Goal: Find specific page/section: Find specific page/section

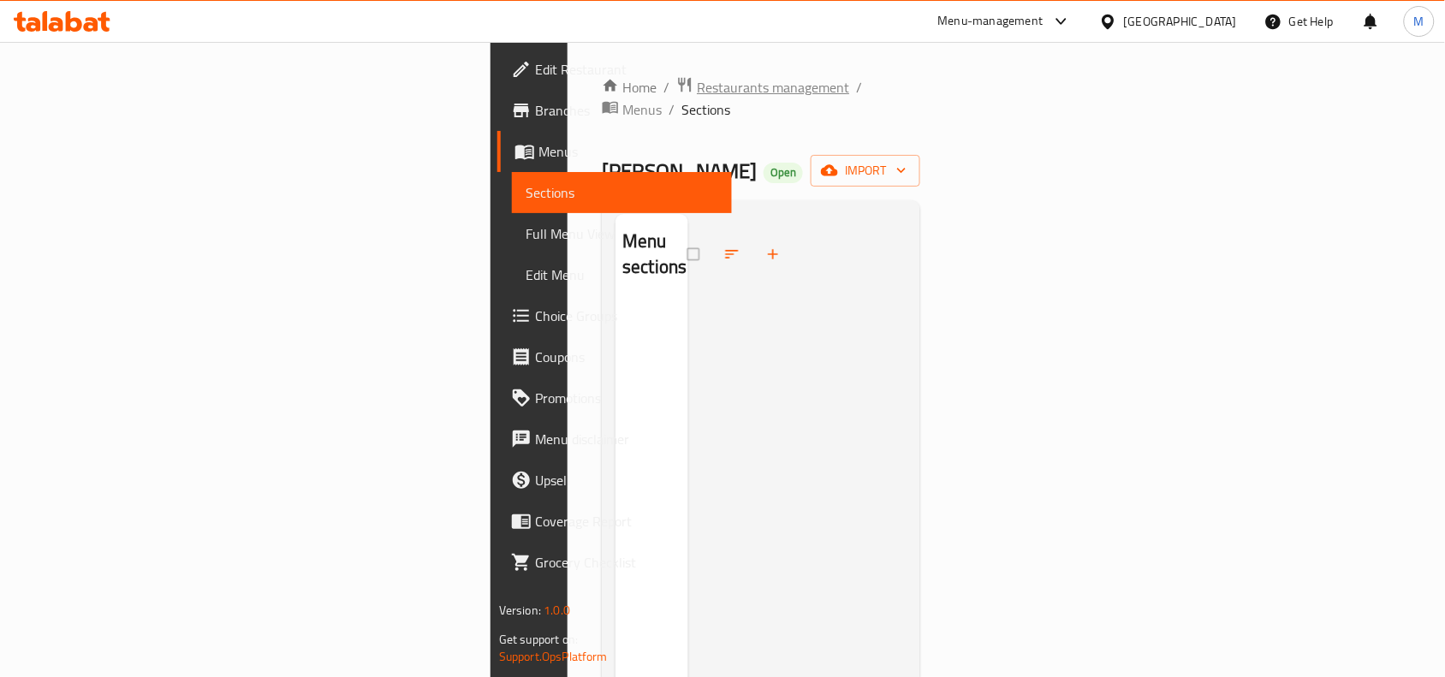
click at [697, 90] on span "Restaurants management" at bounding box center [773, 87] width 152 height 21
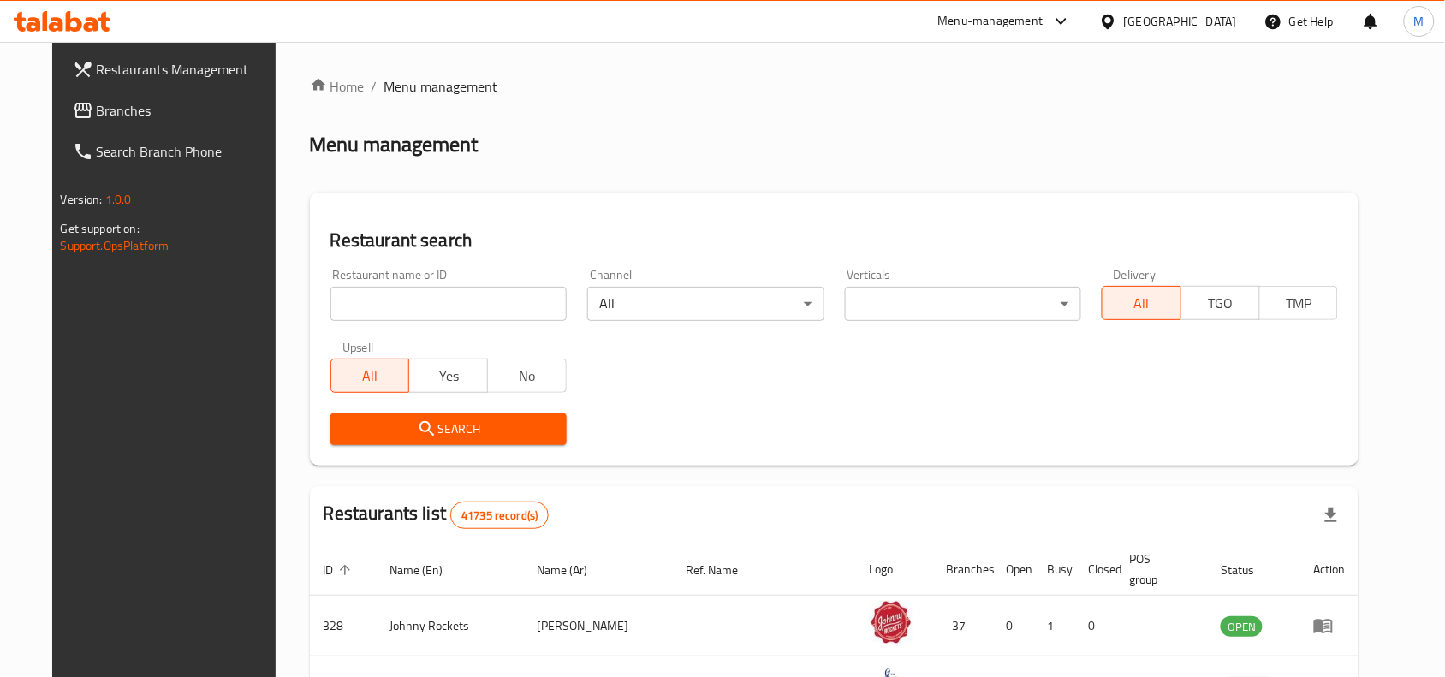
paste input "16971"
type input "16971"
click at [445, 300] on input "16971" at bounding box center [448, 304] width 236 height 34
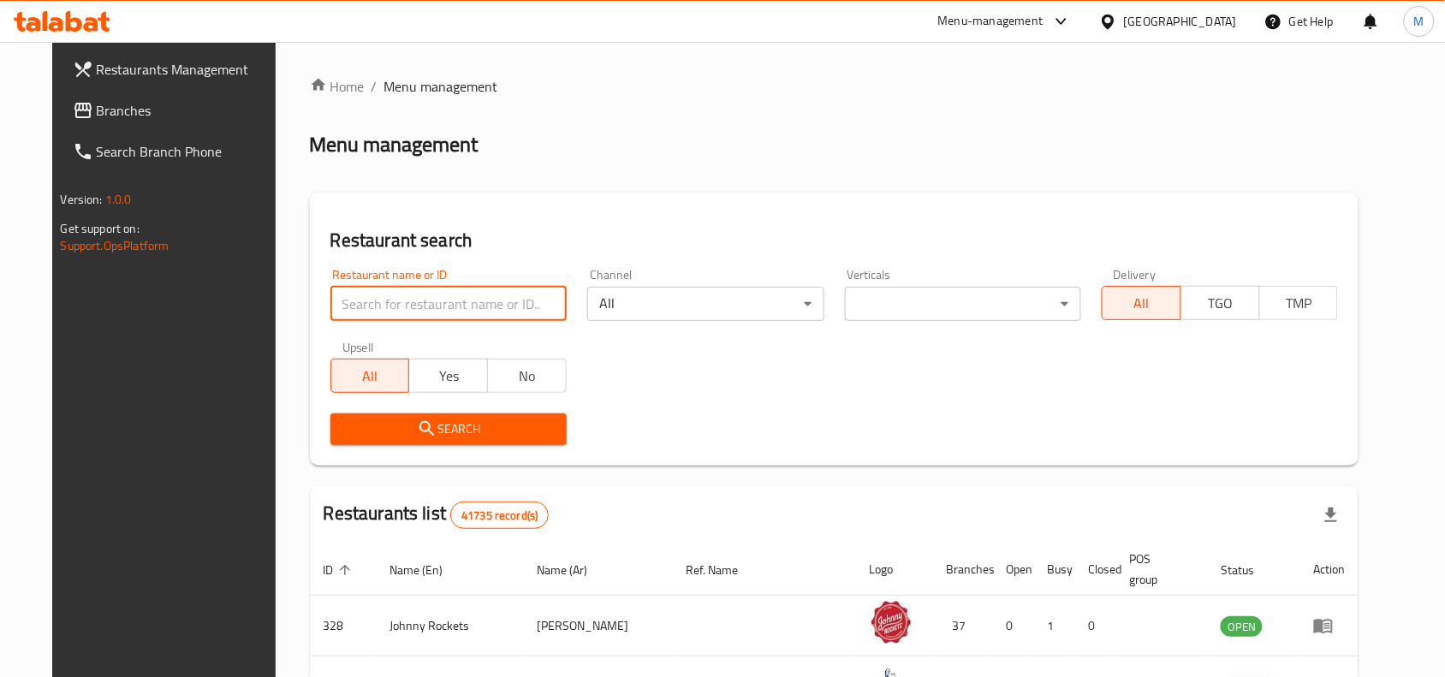
paste input "16971"
type input "16971"
click button "Search" at bounding box center [448, 429] width 236 height 32
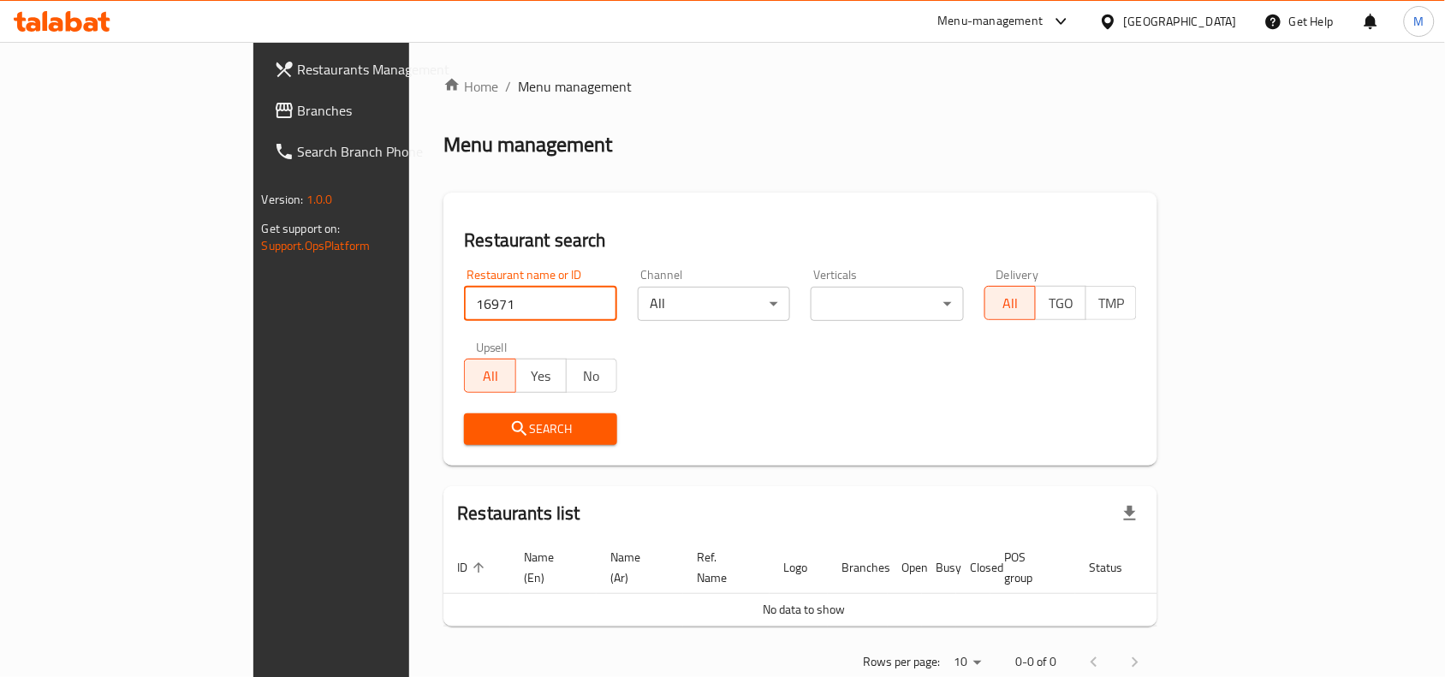
click at [1107, 14] on icon at bounding box center [1108, 22] width 18 height 18
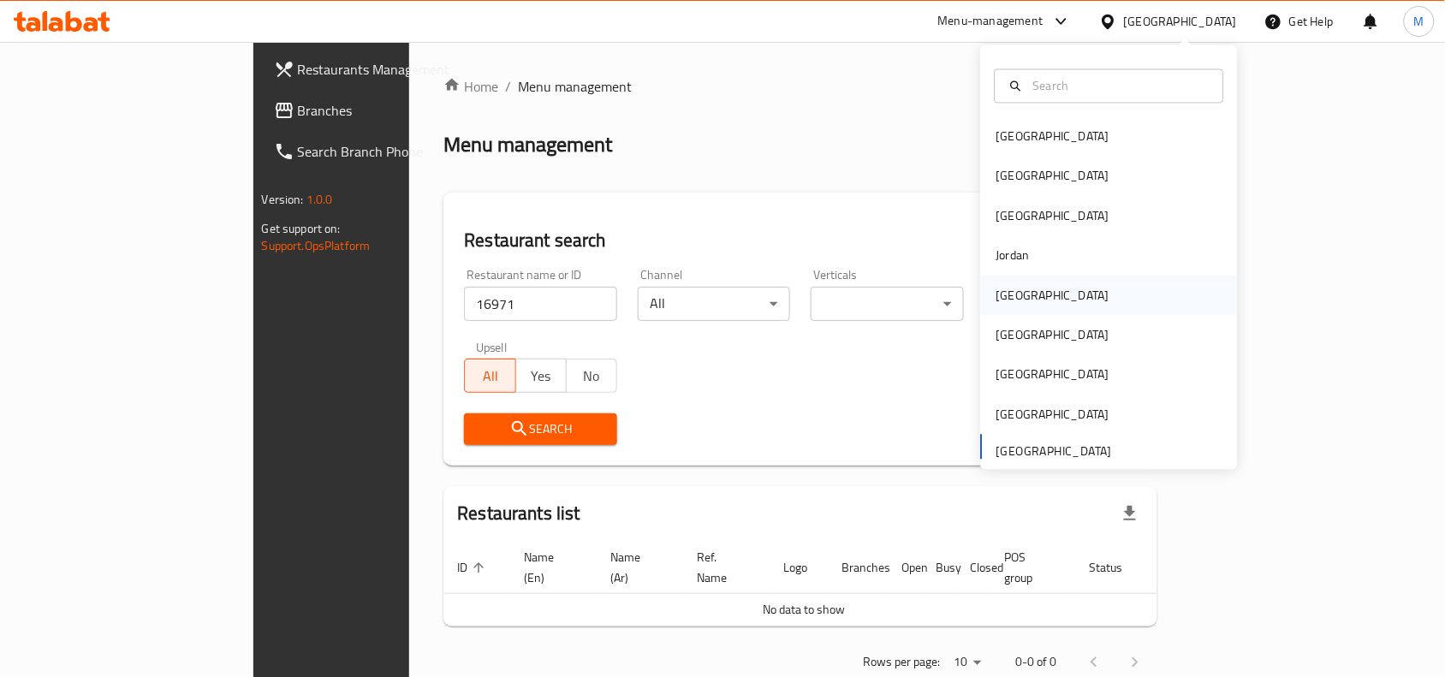
click at [993, 279] on div "[GEOGRAPHIC_DATA]" at bounding box center [1053, 295] width 140 height 39
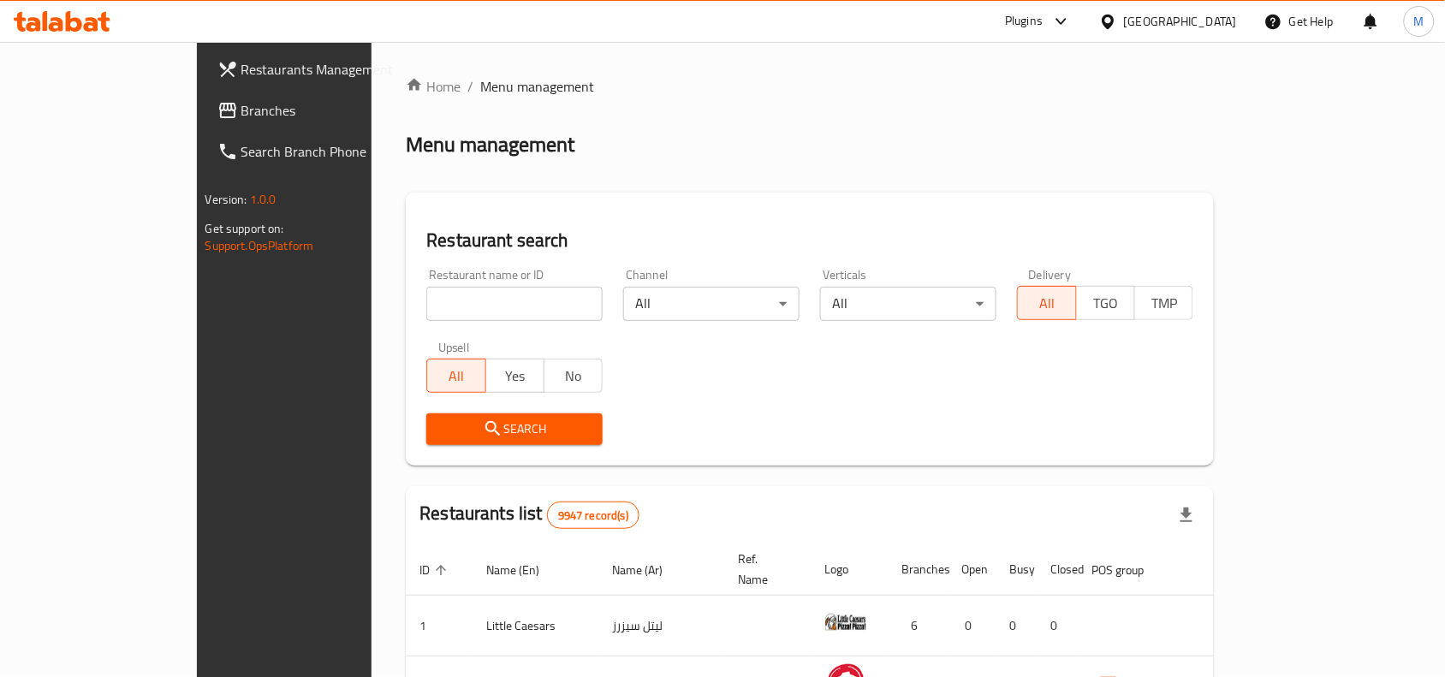
paste input "16971"
type input "16971"
click button "Search" at bounding box center [514, 429] width 176 height 32
click at [406, 298] on div "Home / Menu management Menu management Restaurant search Restaurant name or ID …" at bounding box center [810, 599] width 808 height 1047
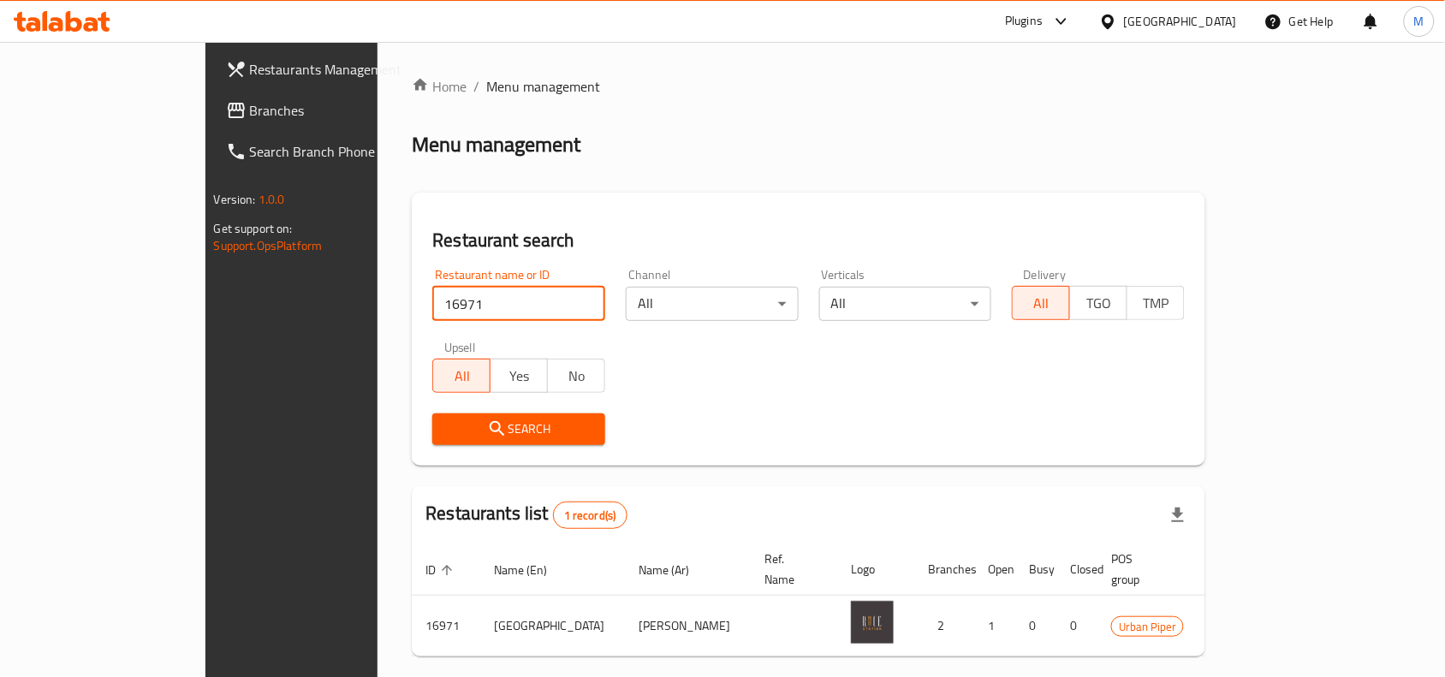
scroll to position [53, 0]
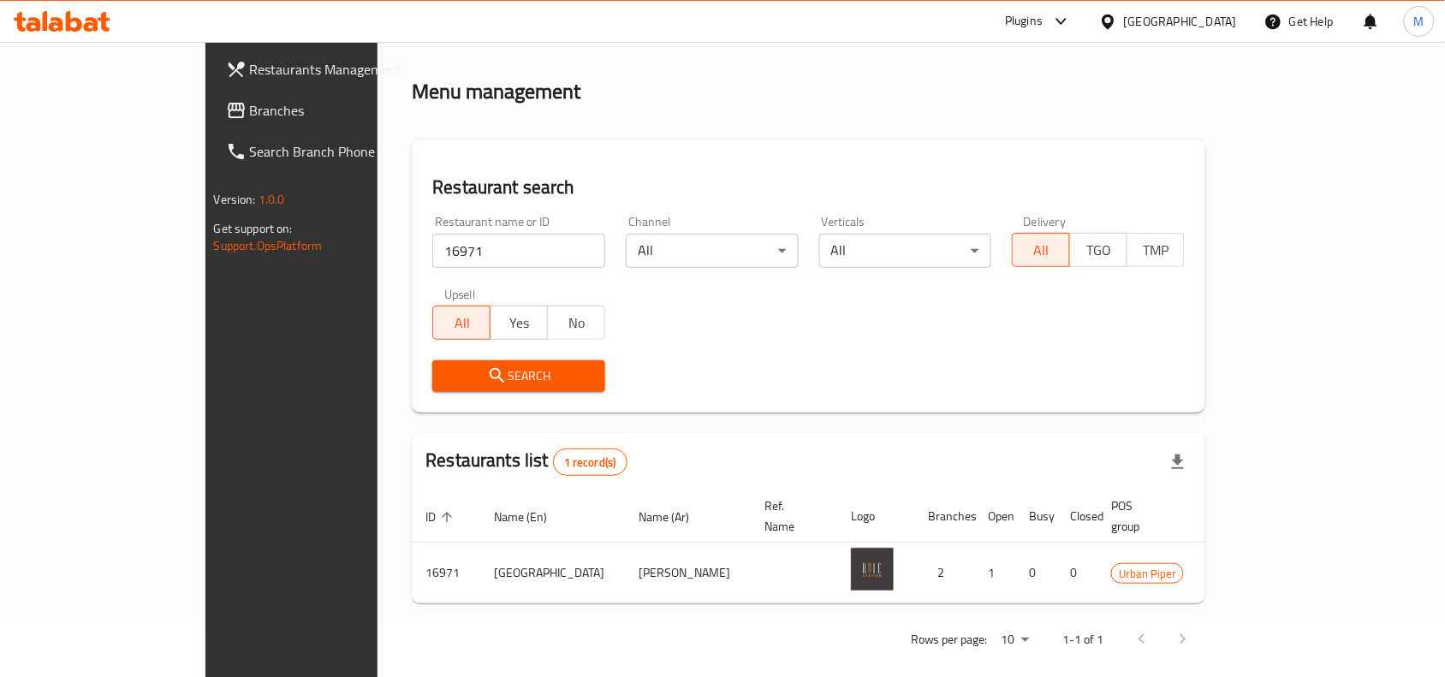
click at [596, 617] on div "Rows per page: 10 1-1 of 1" at bounding box center [808, 639] width 793 height 45
click at [1117, 20] on icon at bounding box center [1108, 22] width 18 height 18
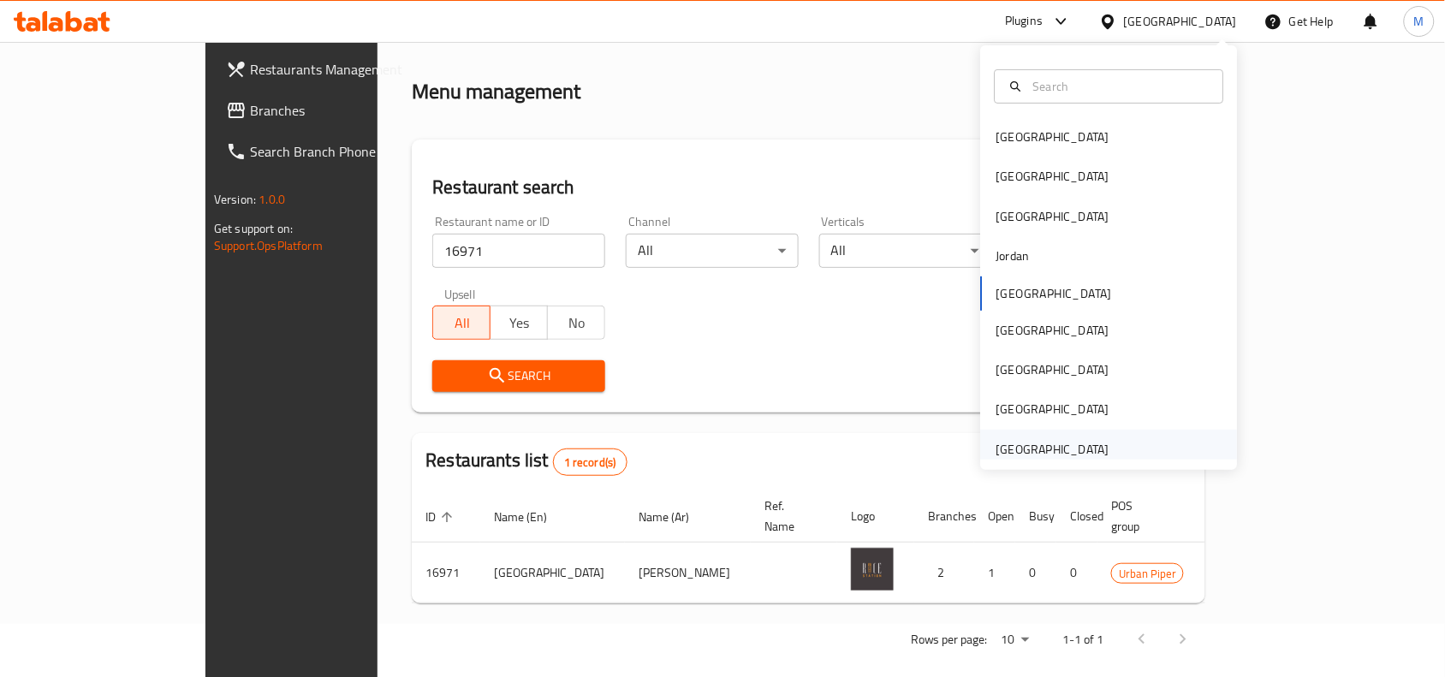
click at [1017, 459] on div "[GEOGRAPHIC_DATA]" at bounding box center [1052, 449] width 113 height 19
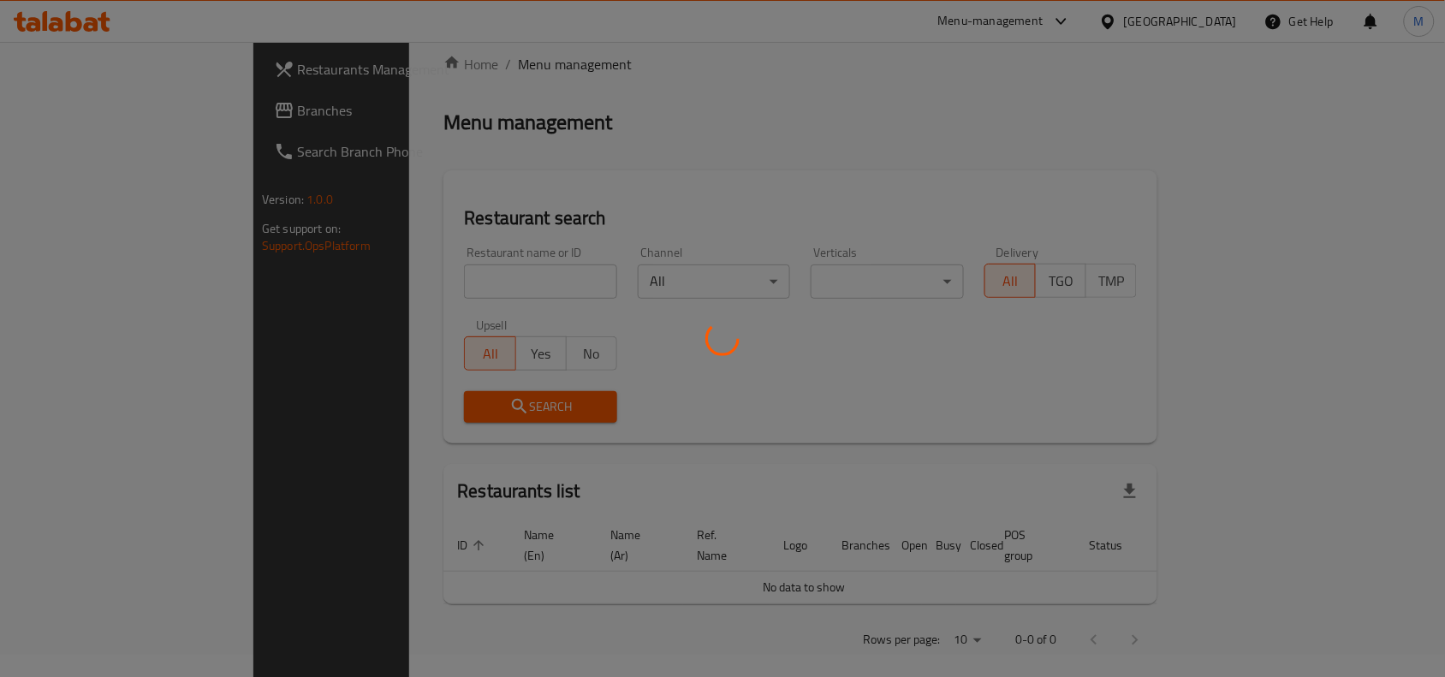
scroll to position [53, 0]
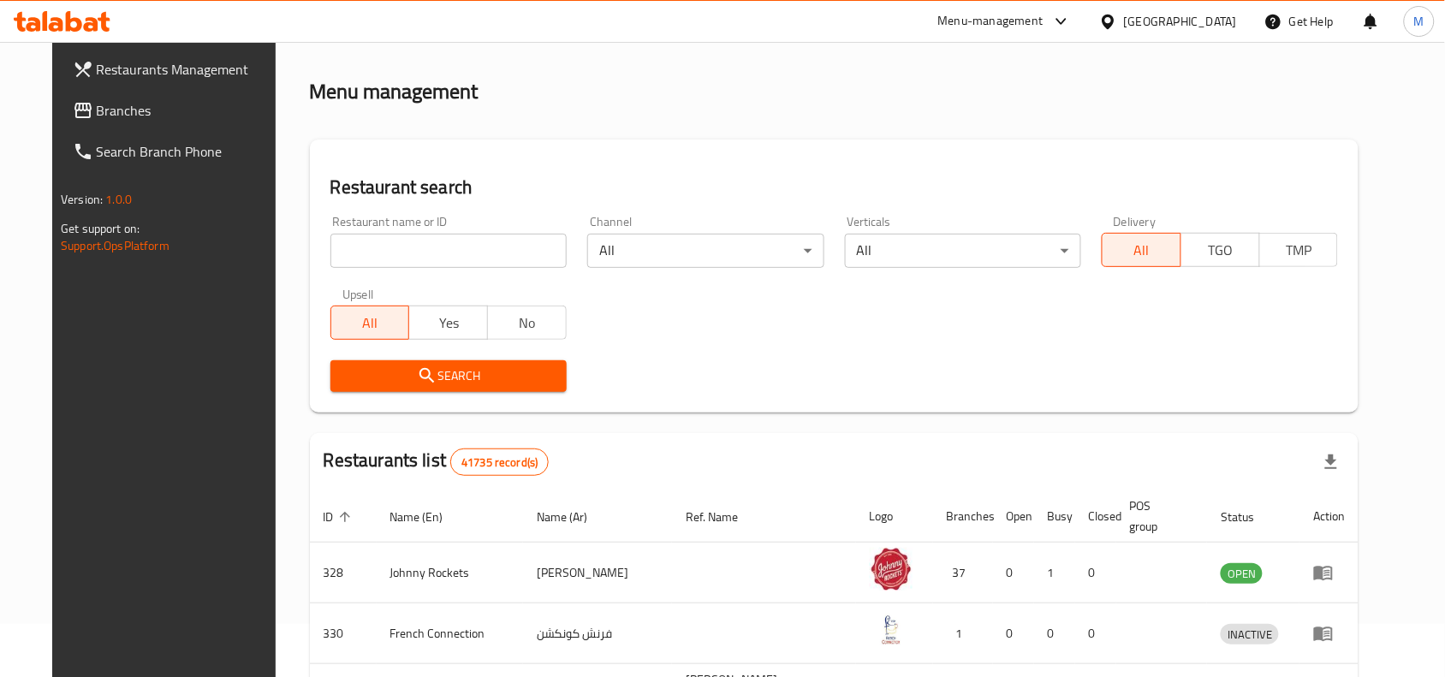
click at [1032, 20] on div "​ Menu-management [GEOGRAPHIC_DATA] Get Help M Restaurants Management Branches …" at bounding box center [722, 306] width 1445 height 635
click at [1032, 20] on div "Menu-management" at bounding box center [990, 21] width 105 height 21
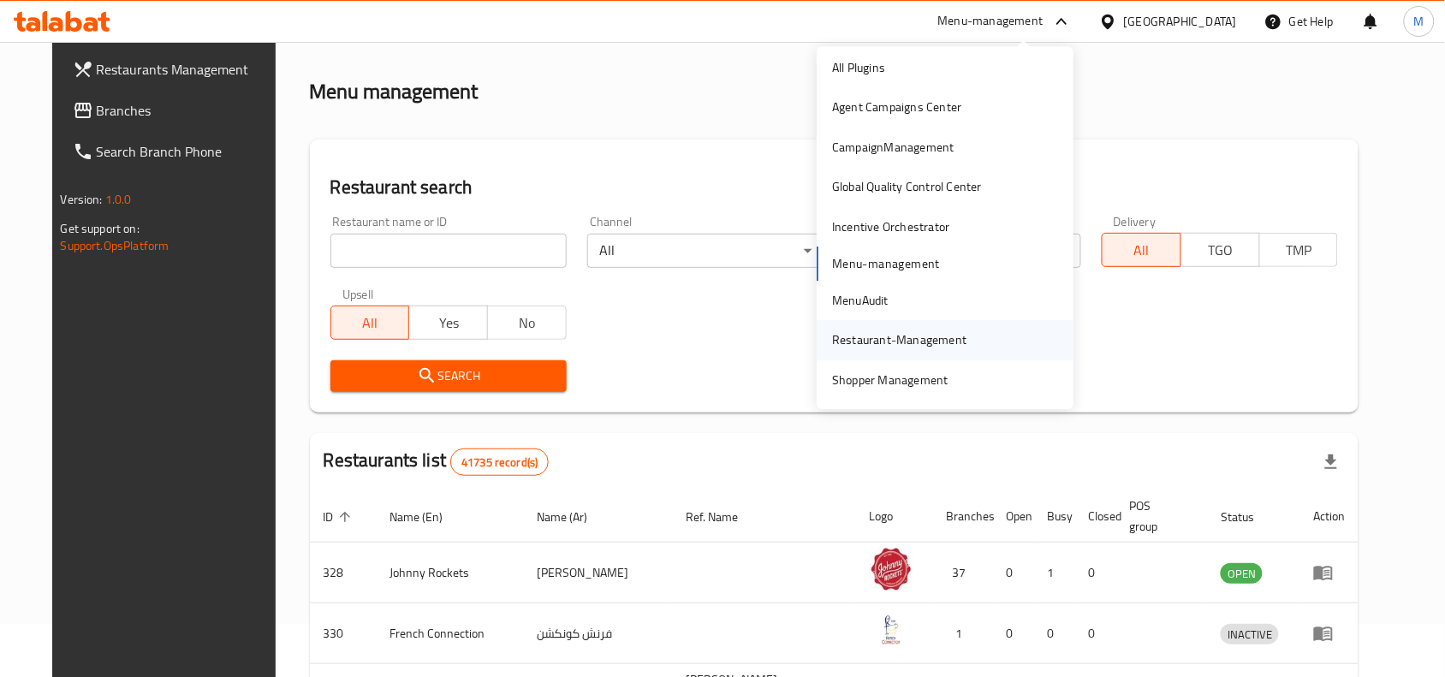
scroll to position [0, 0]
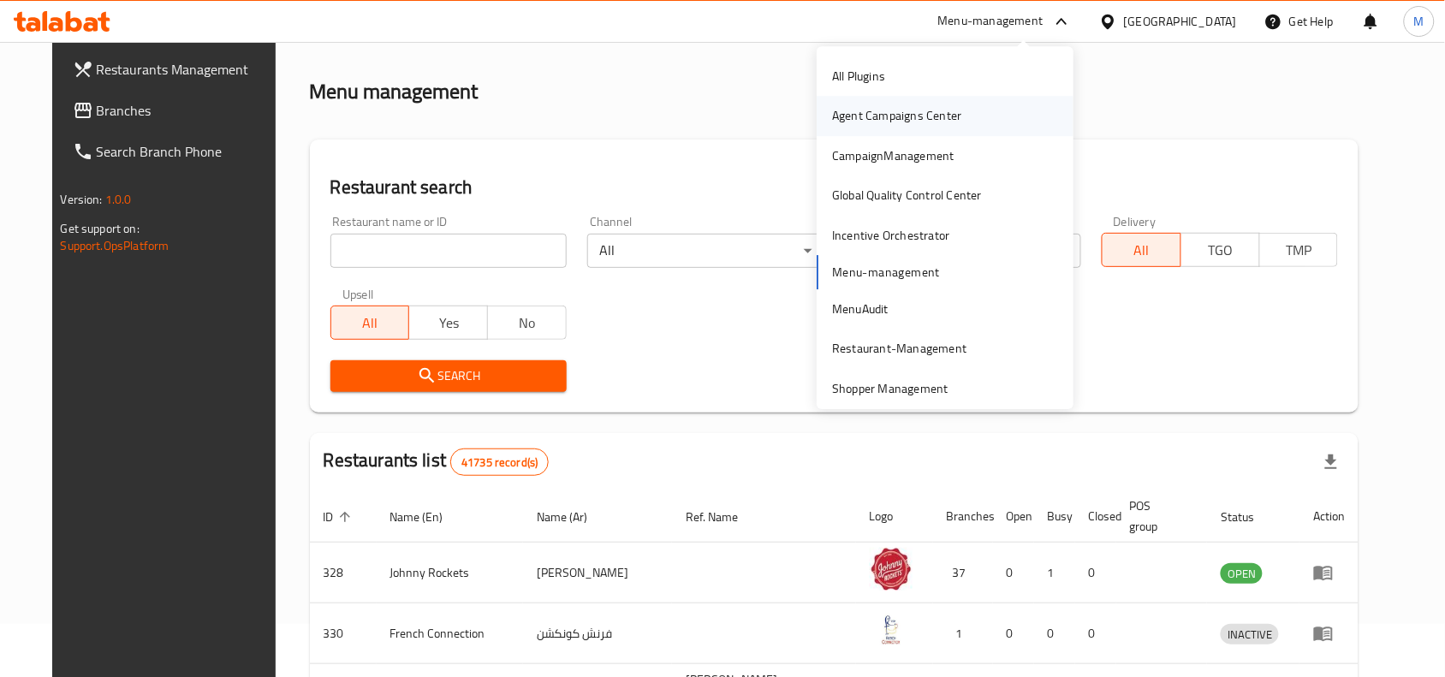
click at [906, 116] on div "Agent Campaigns Center" at bounding box center [896, 116] width 129 height 19
